Goal: Information Seeking & Learning: Understand process/instructions

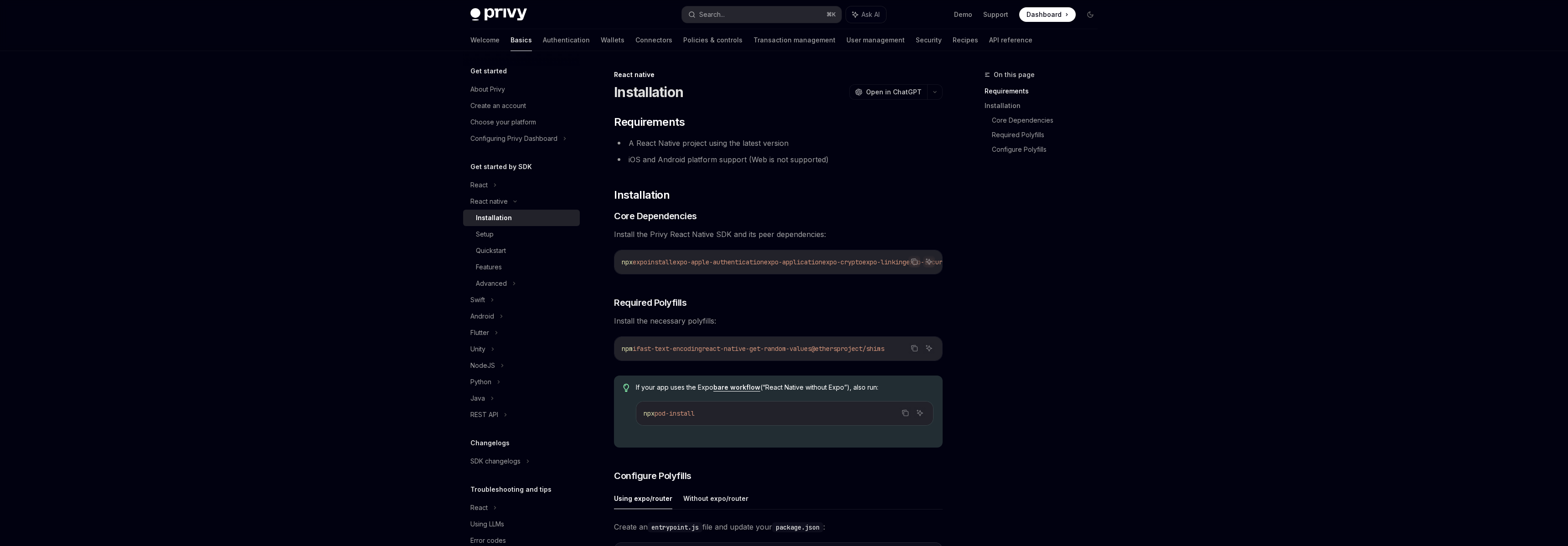
scroll to position [2, 0]
click at [510, 264] on div "Features" at bounding box center [525, 266] width 98 height 11
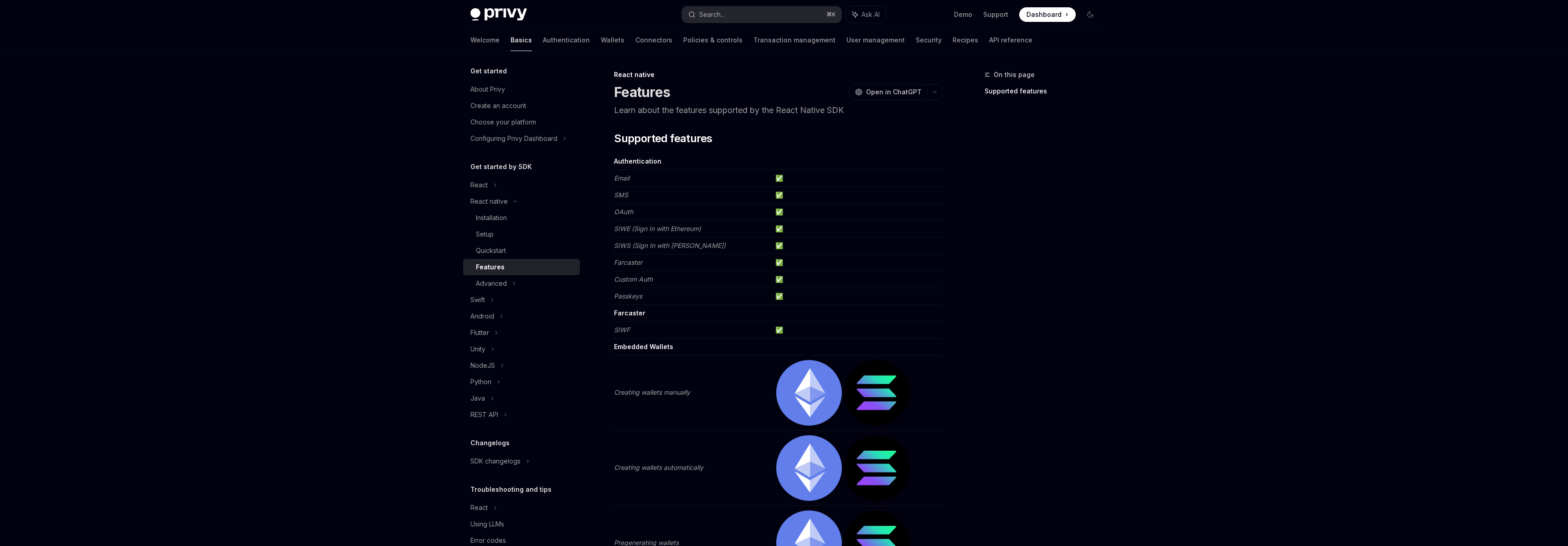
click at [492, 285] on div "Advanced" at bounding box center [491, 283] width 31 height 11
type textarea "*"
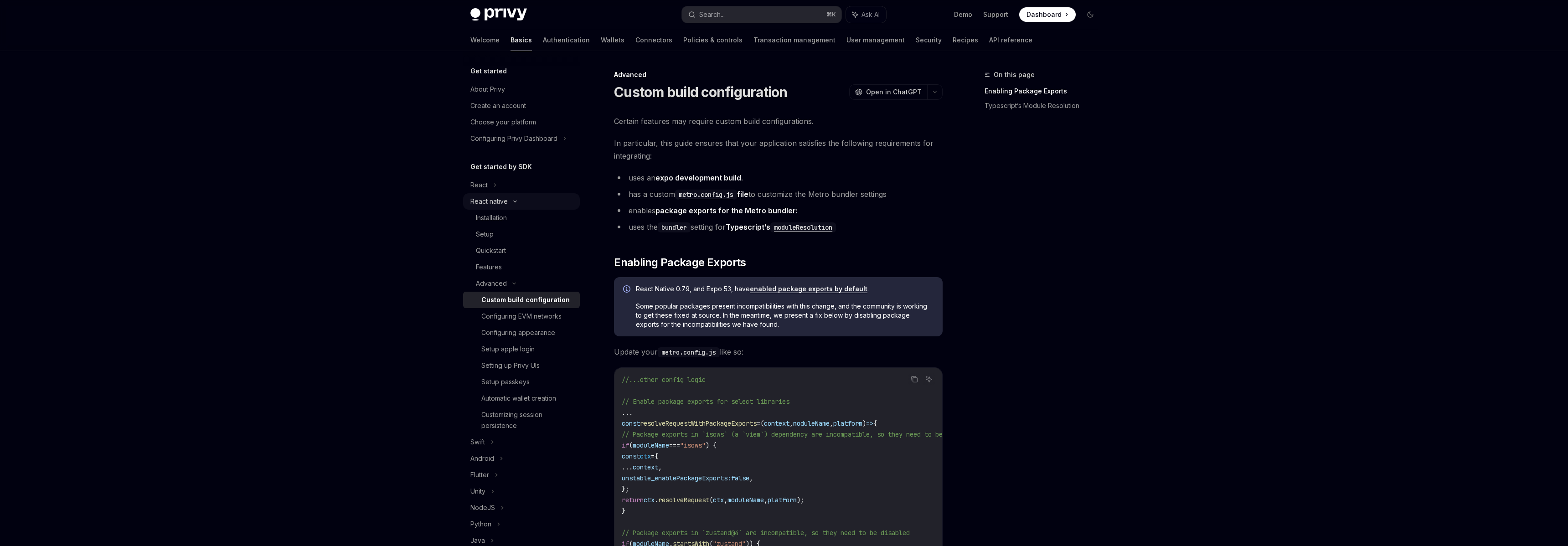
click at [497, 198] on div "React native" at bounding box center [489, 201] width 37 height 11
click at [734, 19] on button "Search... ⌘ K" at bounding box center [762, 14] width 160 height 16
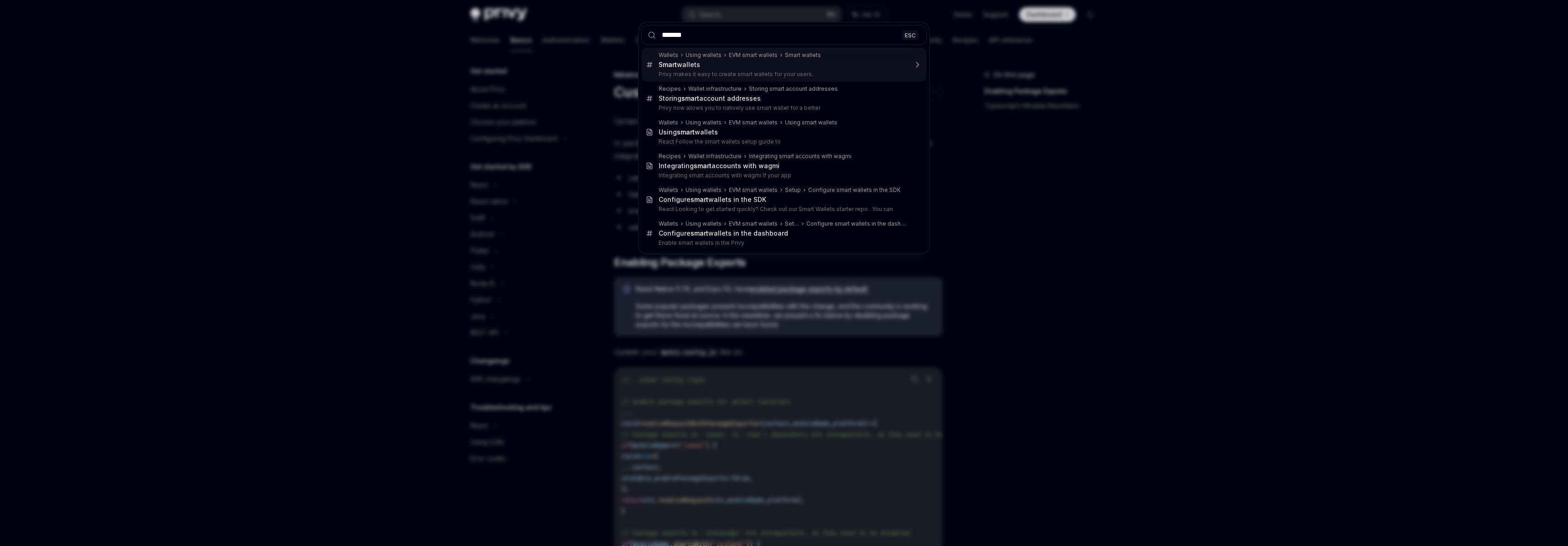
type input "********"
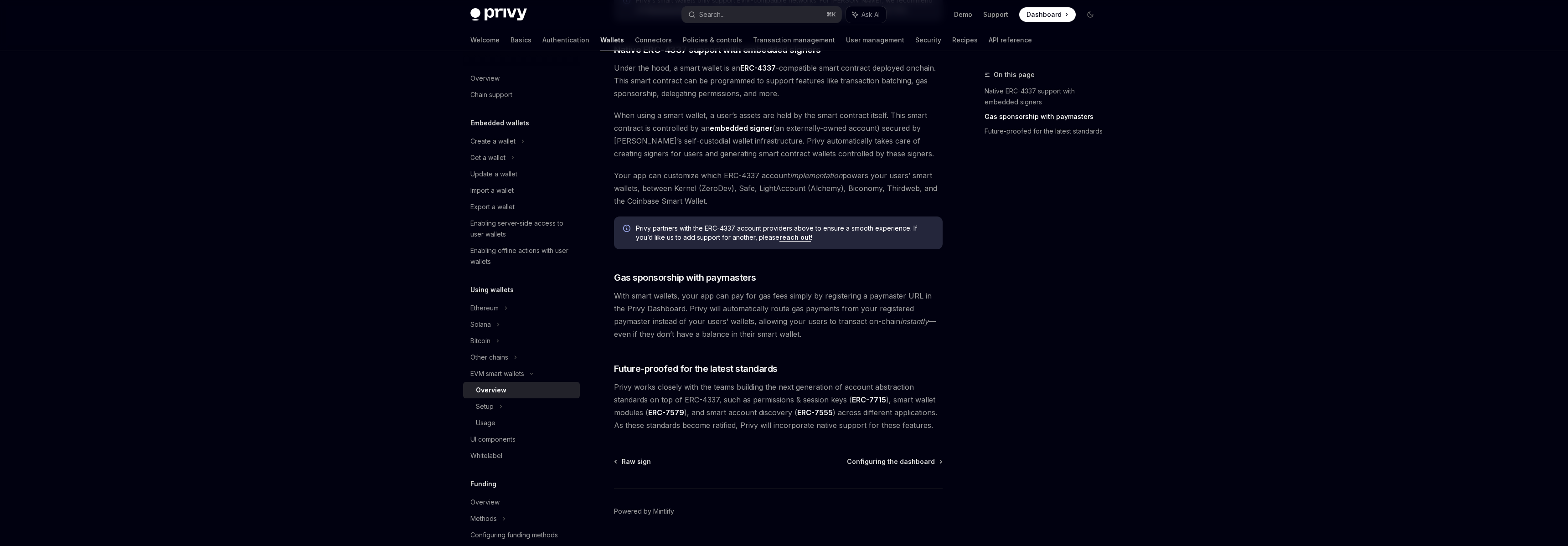
scroll to position [545, 0]
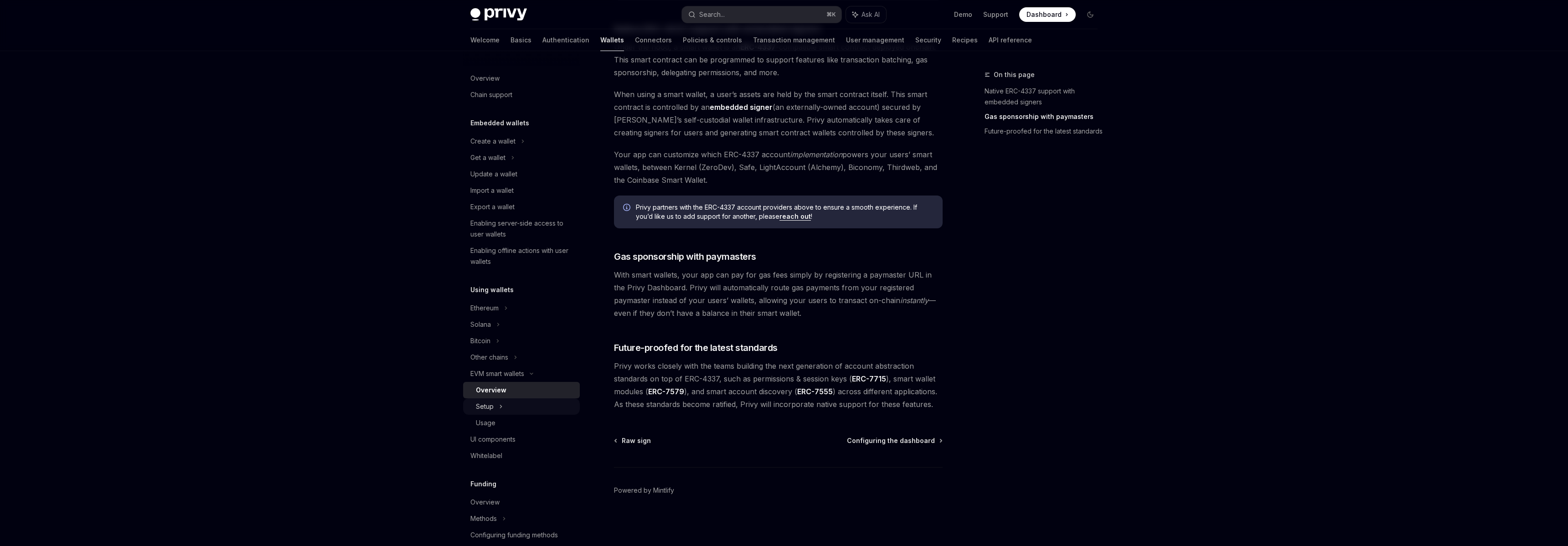
click at [504, 407] on div "Setup" at bounding box center [521, 406] width 117 height 16
type textarea "*"
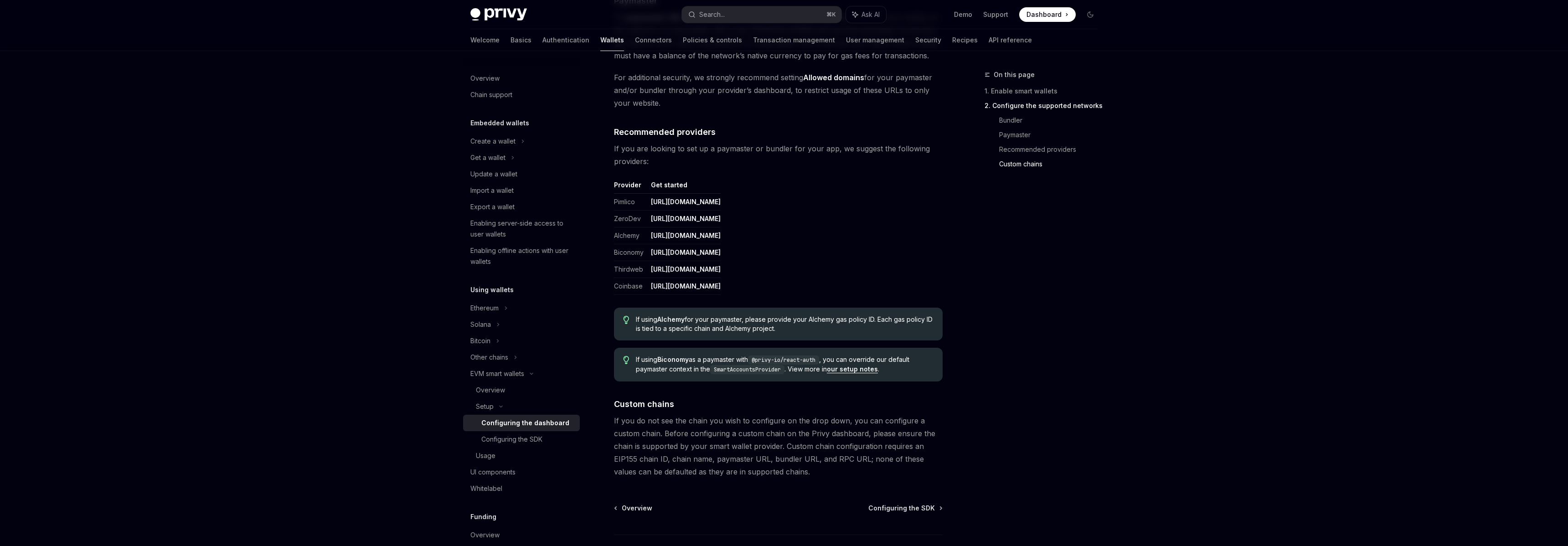
scroll to position [1076, 0]
